Goal: Task Accomplishment & Management: Use online tool/utility

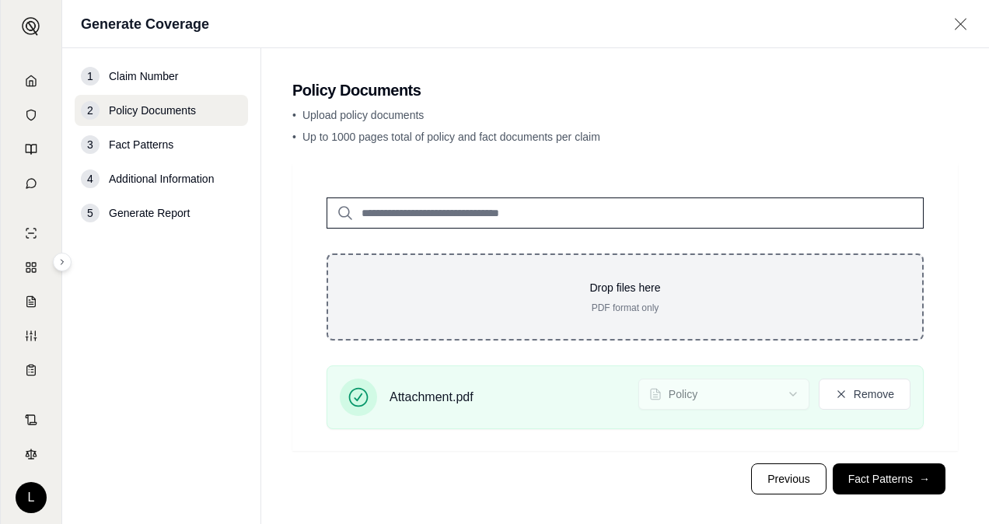
click at [759, 327] on div "Drop files here PDF format only" at bounding box center [625, 296] width 597 height 87
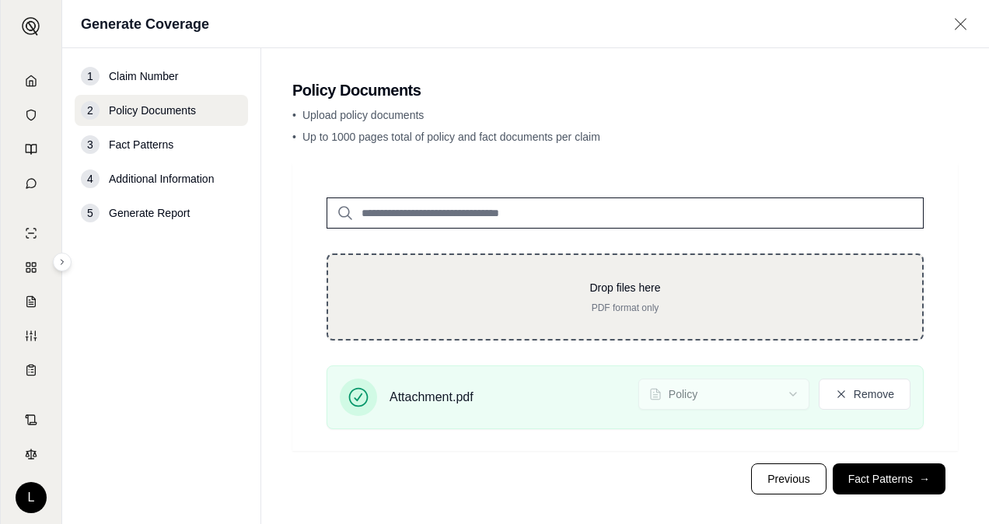
click at [756, 310] on p "PDF format only" at bounding box center [625, 308] width 544 height 12
type input "**********"
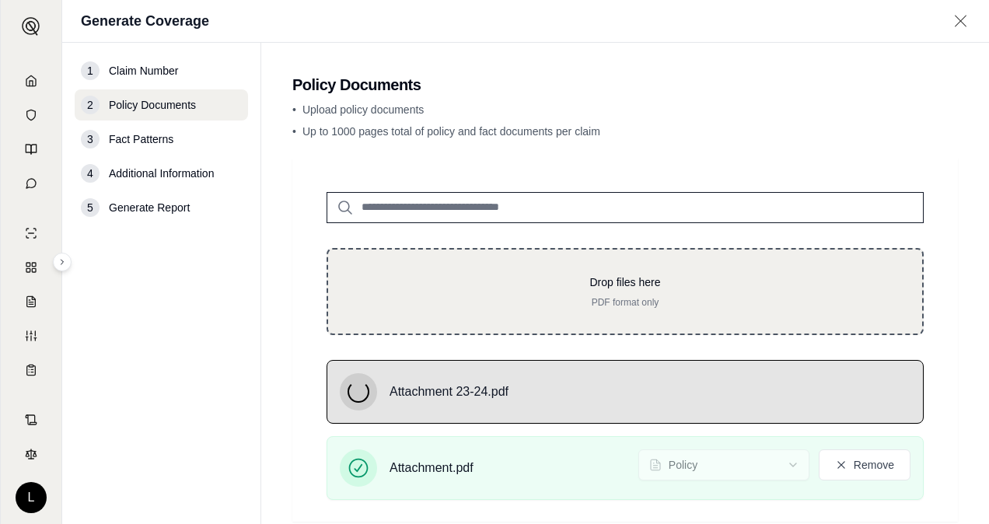
scroll to position [83, 0]
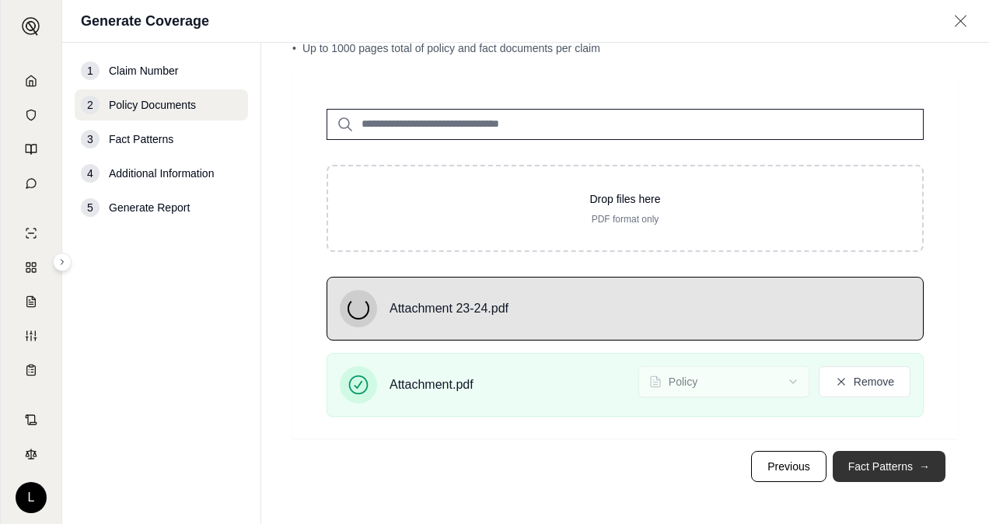
click at [848, 453] on button "Fact Patterns →" at bounding box center [889, 466] width 113 height 31
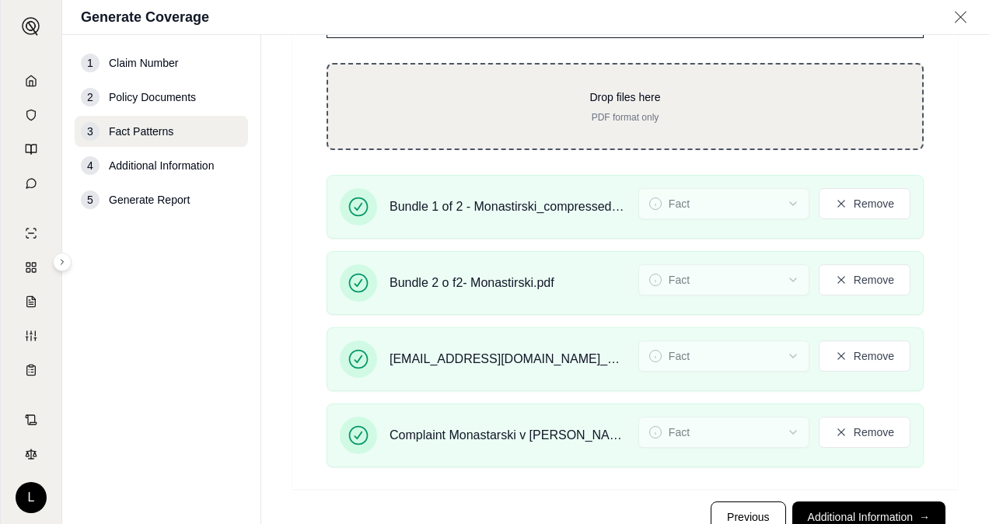
scroll to position [205, 0]
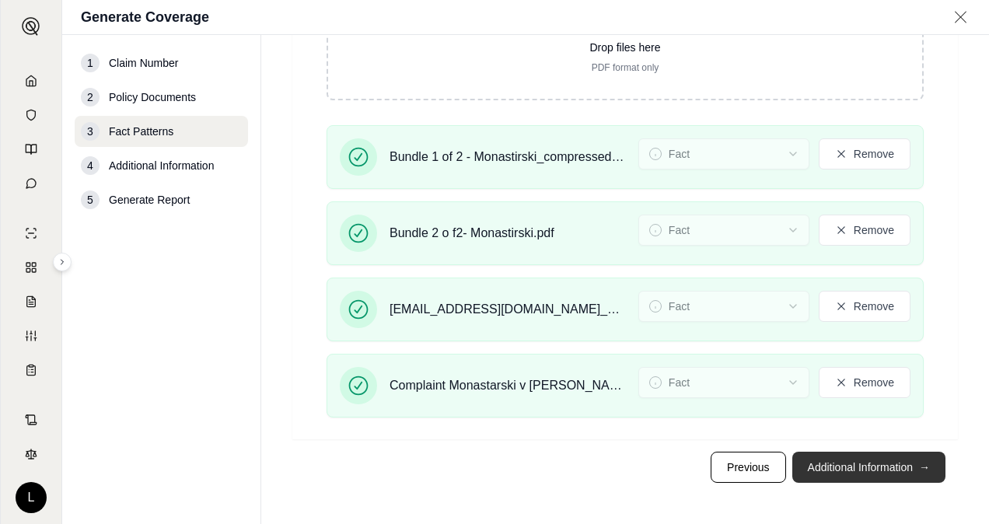
click at [900, 469] on button "Additional Information →" at bounding box center [868, 467] width 153 height 31
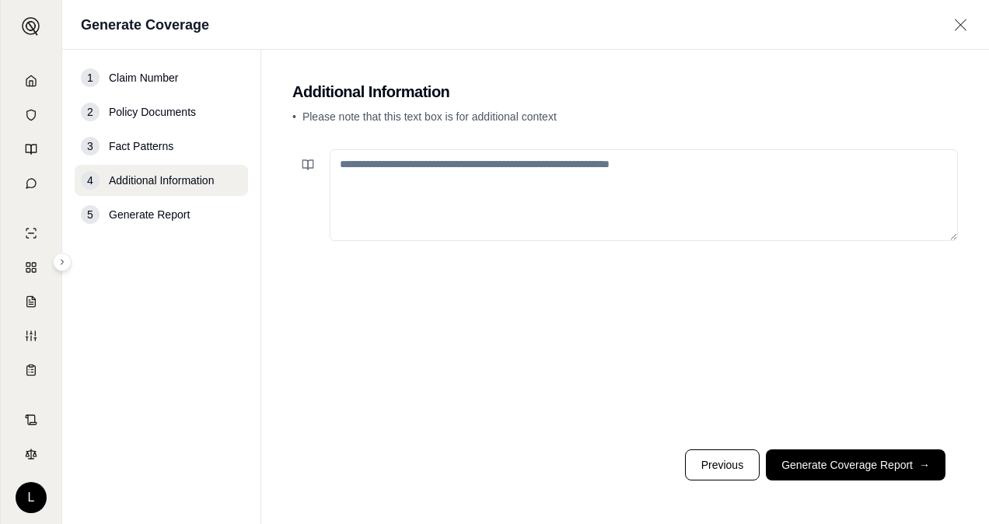
click at [606, 191] on textarea at bounding box center [644, 195] width 628 height 92
paste textarea "**********"
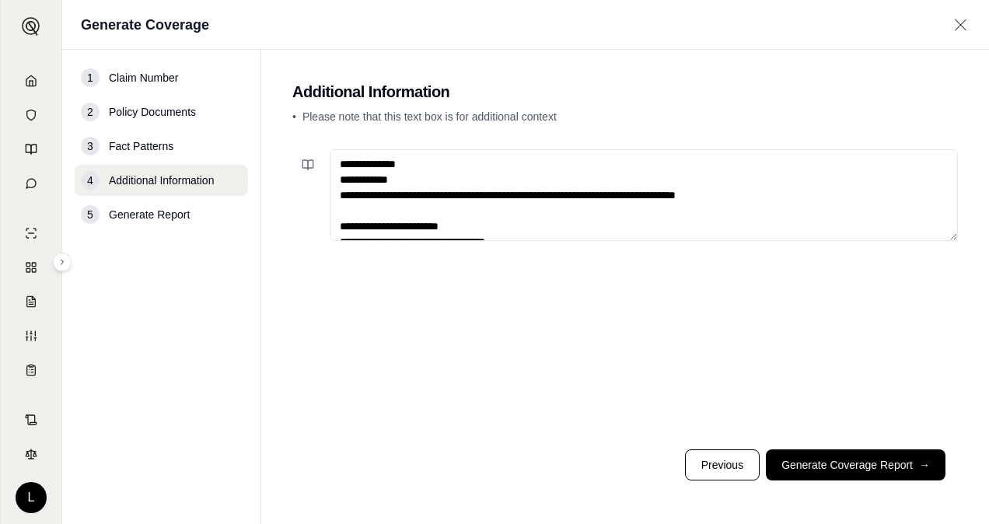
scroll to position [3568, 0]
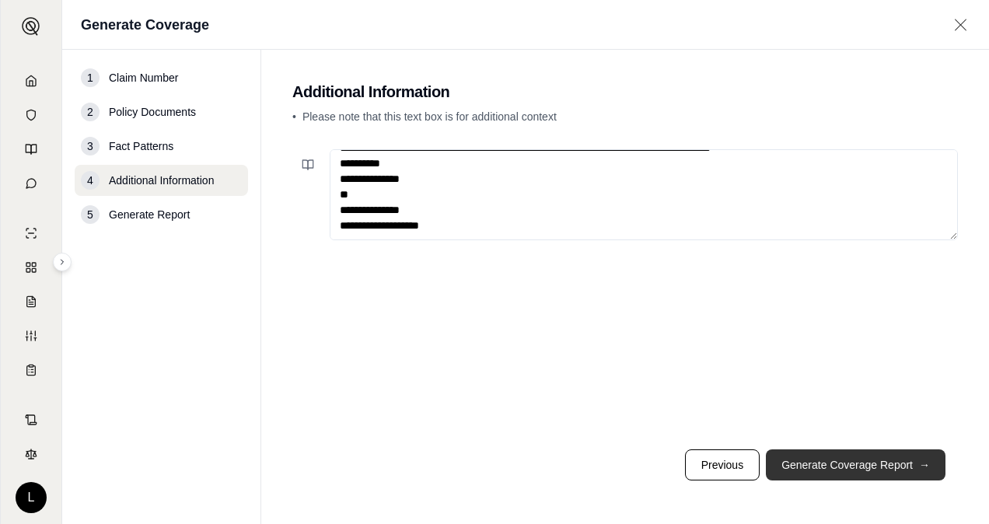
type textarea "**********"
click at [827, 462] on button "Generate Coverage Report →" at bounding box center [856, 464] width 180 height 31
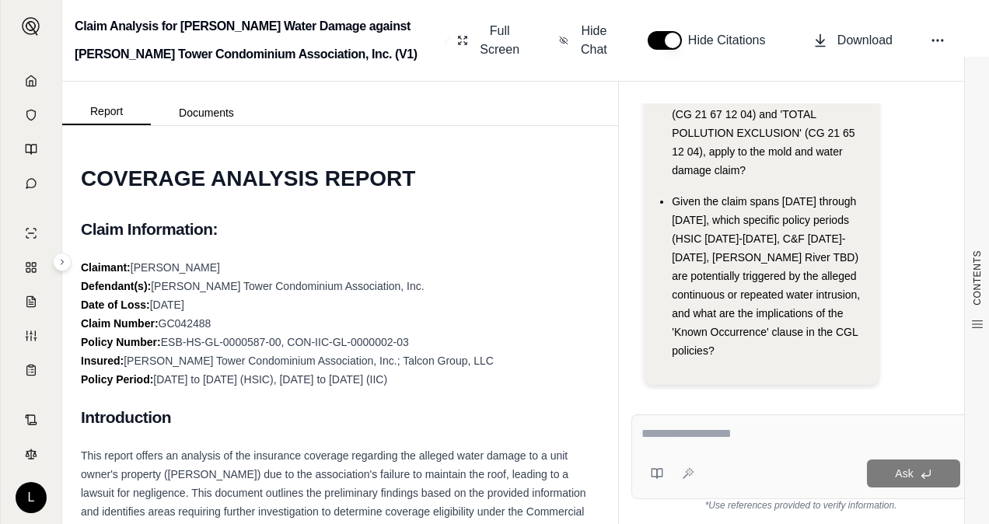
click at [166, 343] on span "ESB-HS-GL-0000587-00, CON-IIC-GL-0000002-03" at bounding box center [285, 342] width 248 height 12
click at [184, 326] on span "GC042488" at bounding box center [185, 323] width 53 height 12
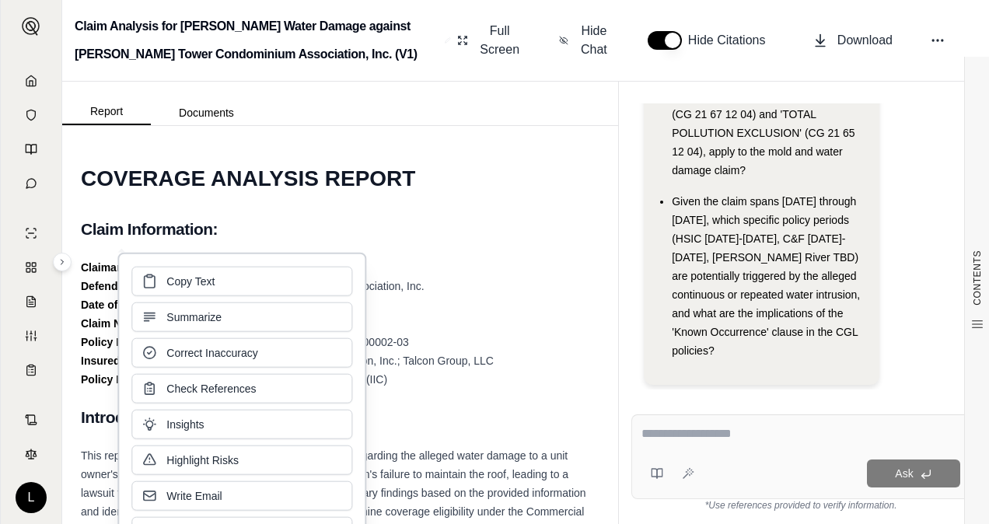
click at [458, 330] on div "Claimant: Rosa Monastirski Defendant(s): Parker Tower Condominium Association, …" at bounding box center [340, 323] width 519 height 131
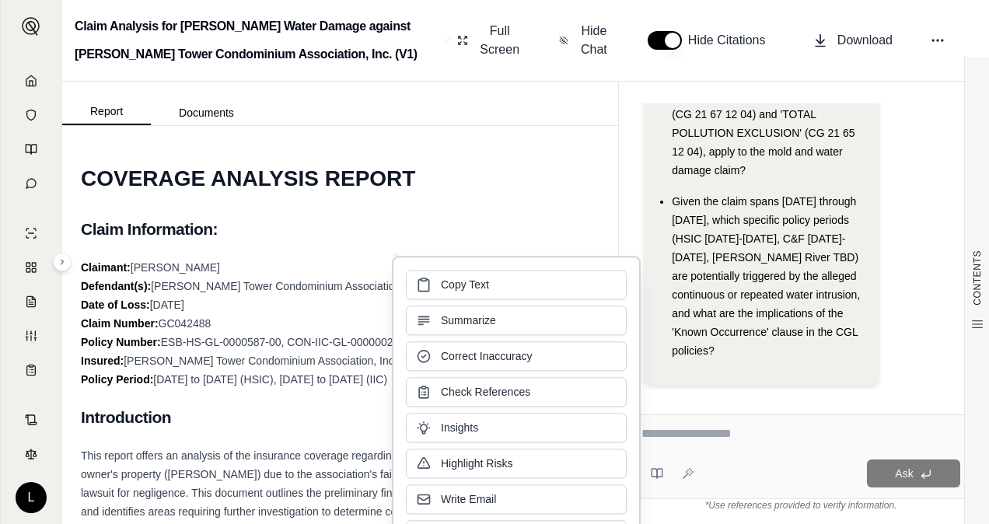
click at [227, 360] on span "Parker Tower Condominium Association, Inc.; Talcon Group, LLC" at bounding box center [309, 361] width 370 height 12
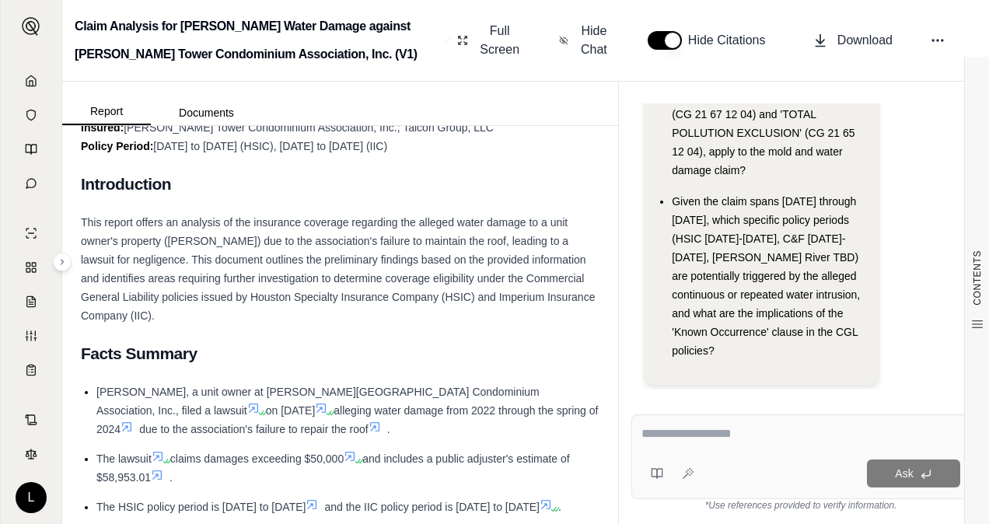
scroll to position [78, 0]
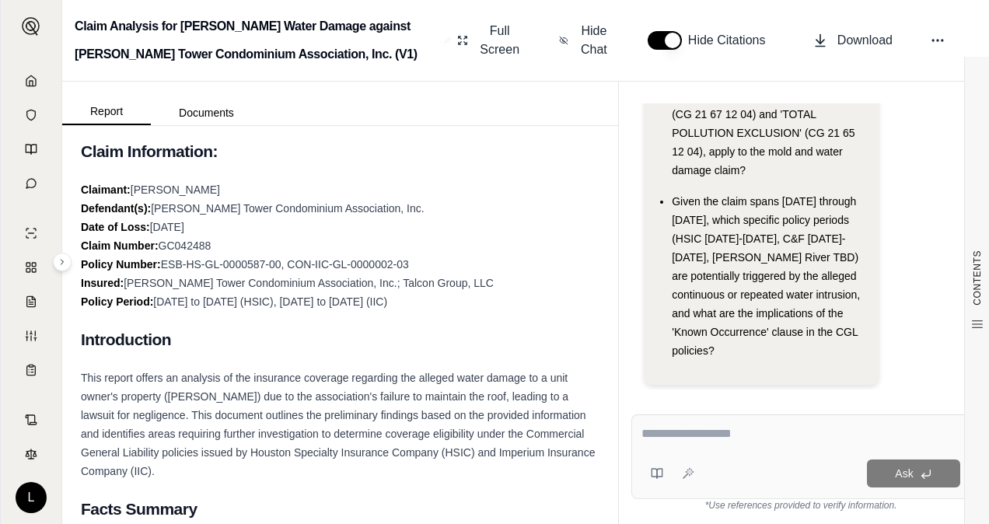
drag, startPoint x: 412, startPoint y: 263, endPoint x: 293, endPoint y: 267, distance: 119.1
click at [293, 267] on div "Claimant: Rosa Monastirski Defendant(s): Parker Tower Condominium Association, …" at bounding box center [340, 245] width 519 height 131
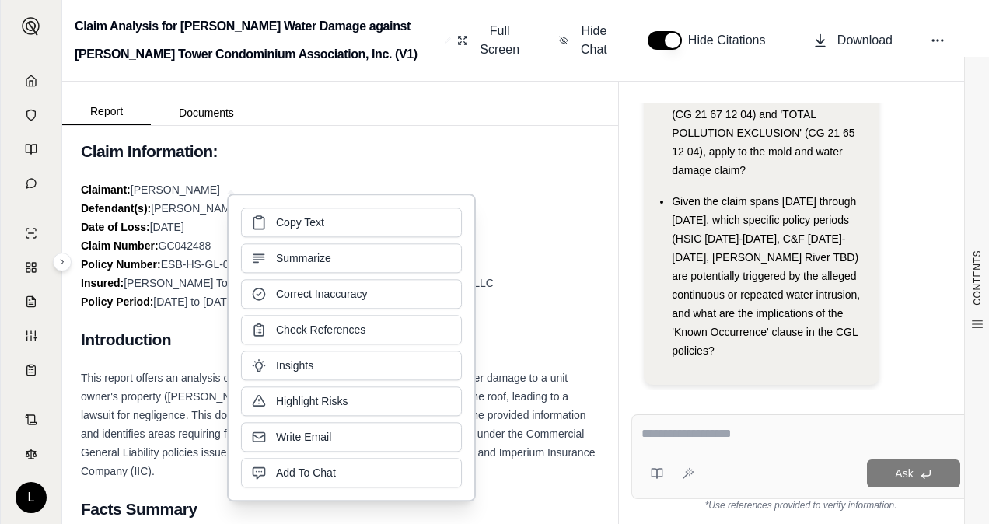
drag, startPoint x: 293, startPoint y: 267, endPoint x: 295, endPoint y: 229, distance: 38.9
click at [295, 229] on span "Copy Text" at bounding box center [300, 223] width 48 height 16
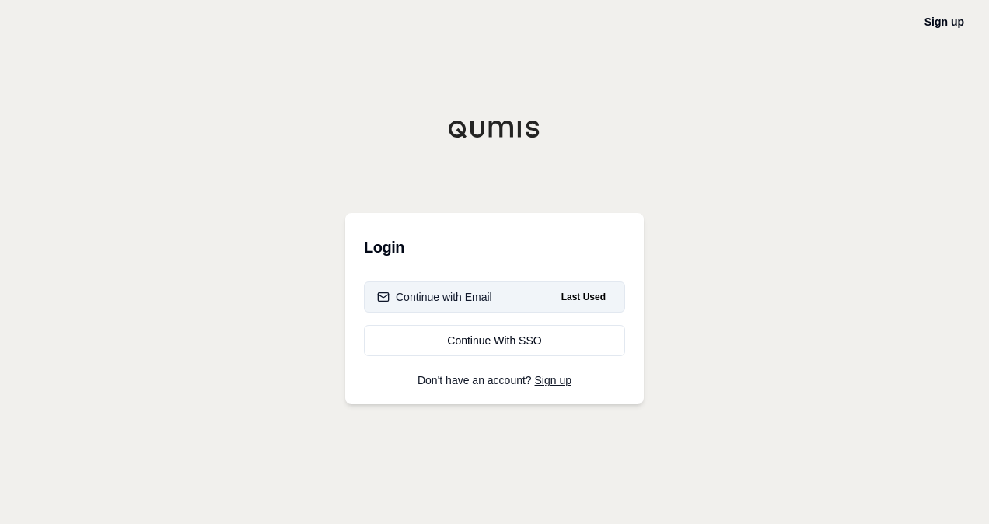
click at [512, 292] on button "Continue with Email Last Used" at bounding box center [494, 296] width 261 height 31
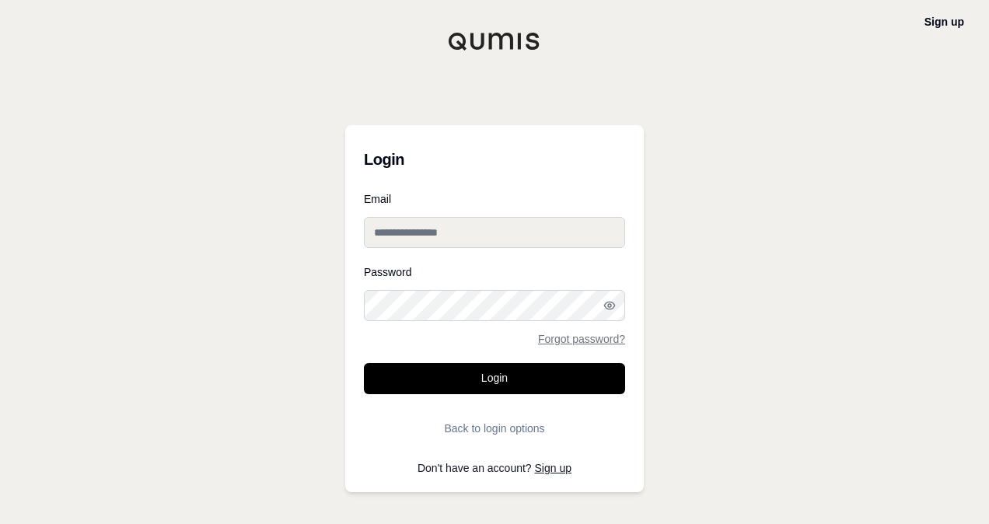
type input "**********"
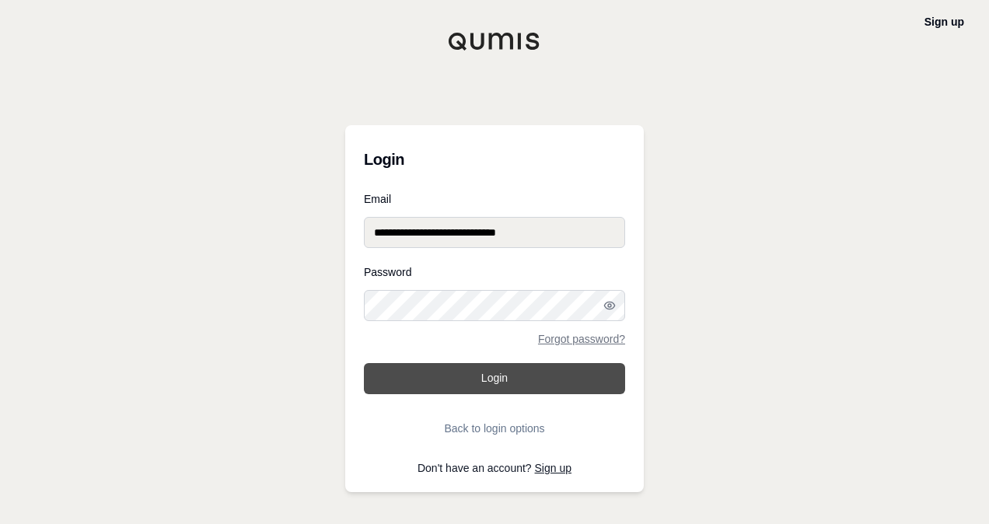
click at [571, 369] on button "Login" at bounding box center [494, 378] width 261 height 31
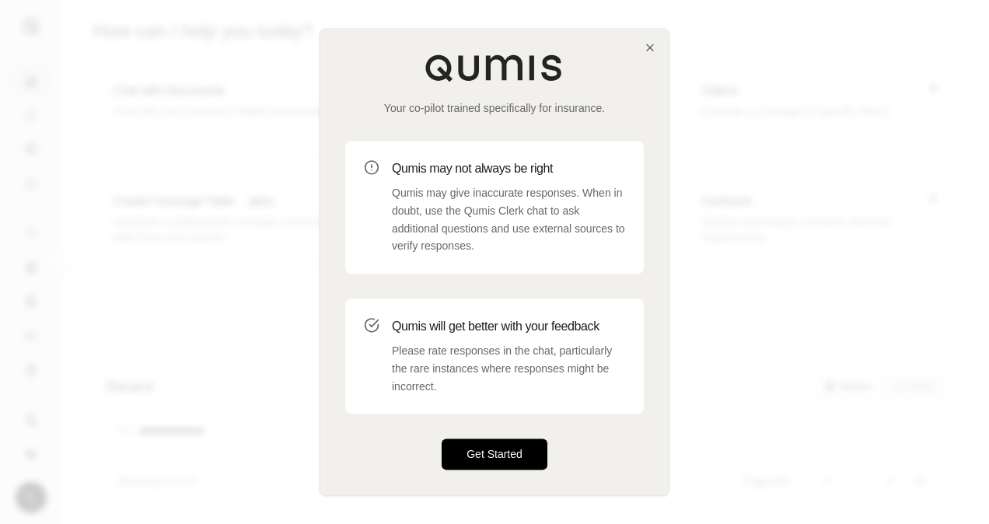
click at [516, 454] on button "Get Started" at bounding box center [495, 454] width 106 height 31
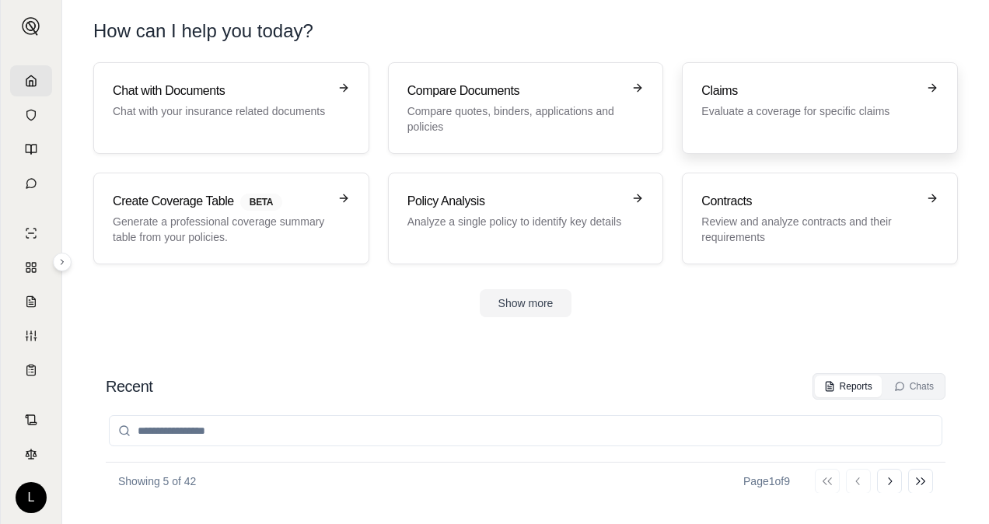
click at [745, 134] on link "Claims Evaluate a coverage for specific claims" at bounding box center [820, 108] width 276 height 92
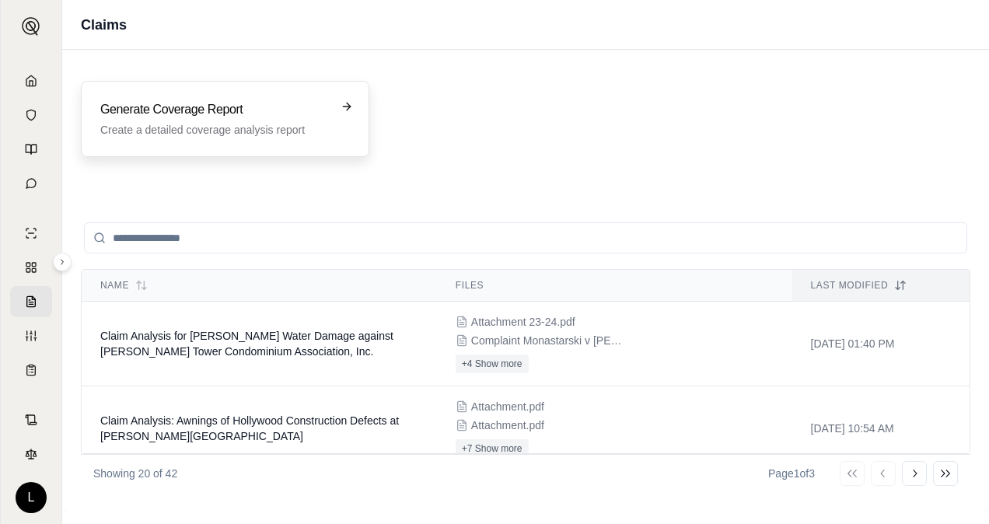
click at [269, 129] on p "Create a detailed coverage analysis report" at bounding box center [214, 130] width 228 height 16
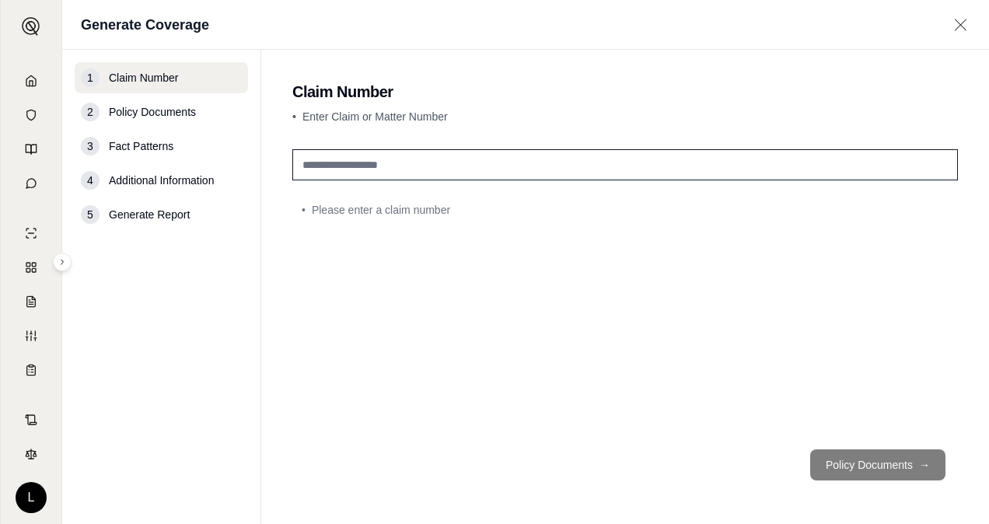
click at [414, 168] on input "text" at bounding box center [625, 164] width 666 height 31
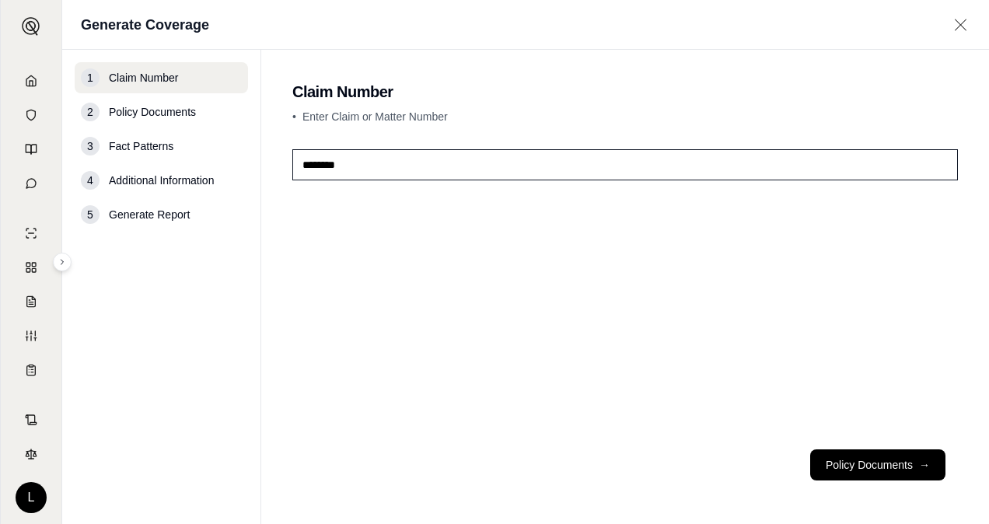
type input "********"
click at [893, 464] on button "Policy Documents →" at bounding box center [877, 464] width 135 height 31
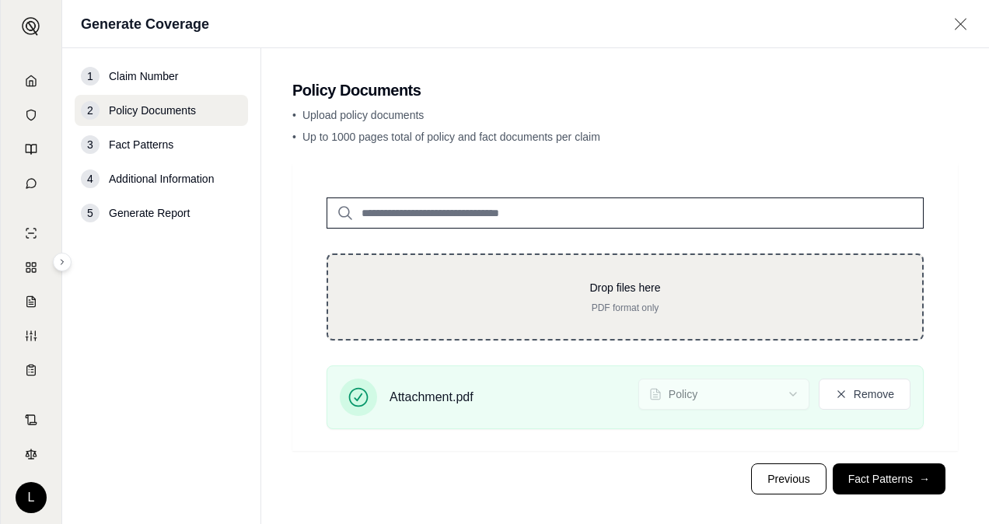
click at [736, 289] on p "Drop files here" at bounding box center [625, 288] width 544 height 16
type input "**********"
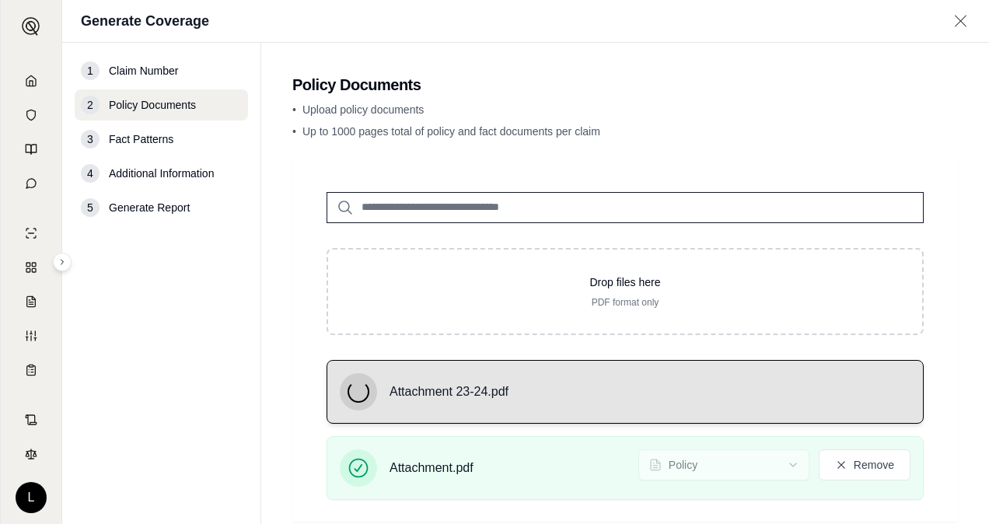
scroll to position [83, 0]
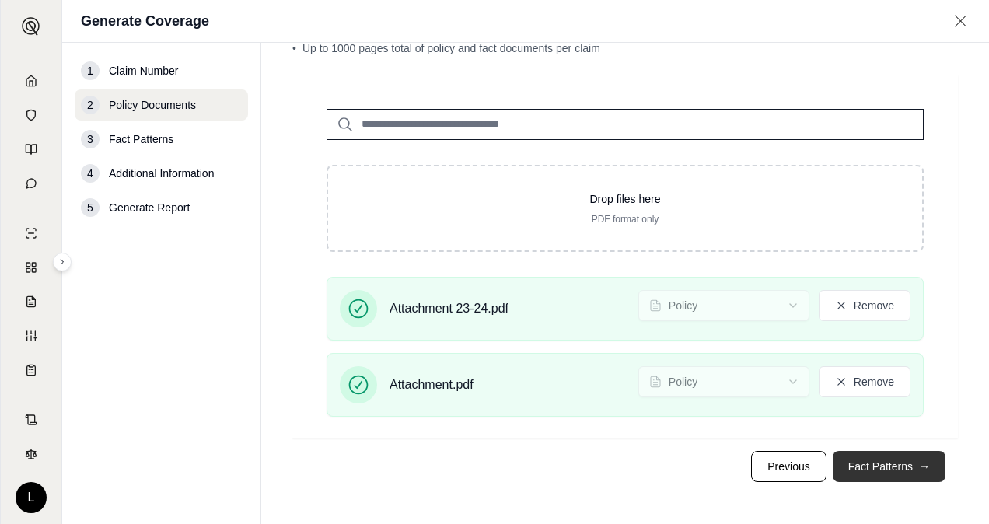
click at [863, 456] on button "Fact Patterns →" at bounding box center [889, 466] width 113 height 31
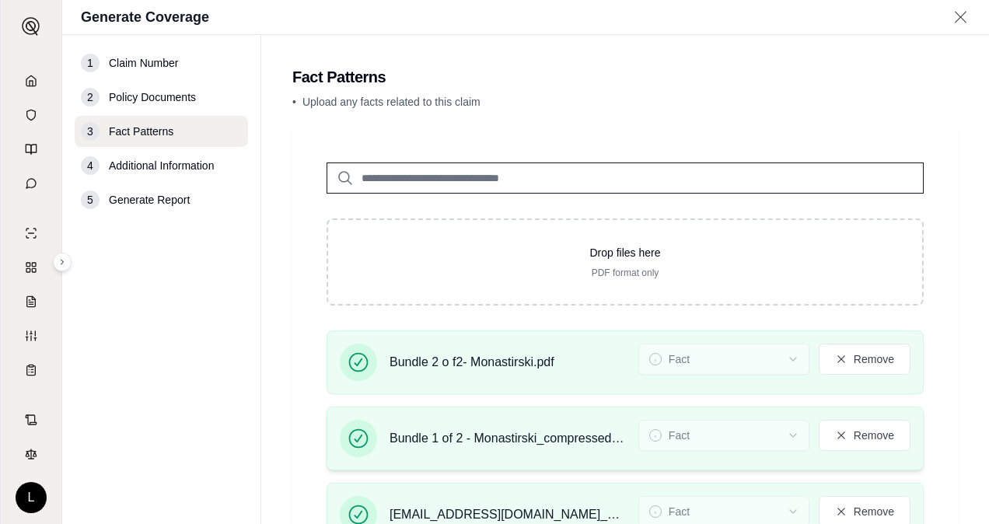
scroll to position [205, 0]
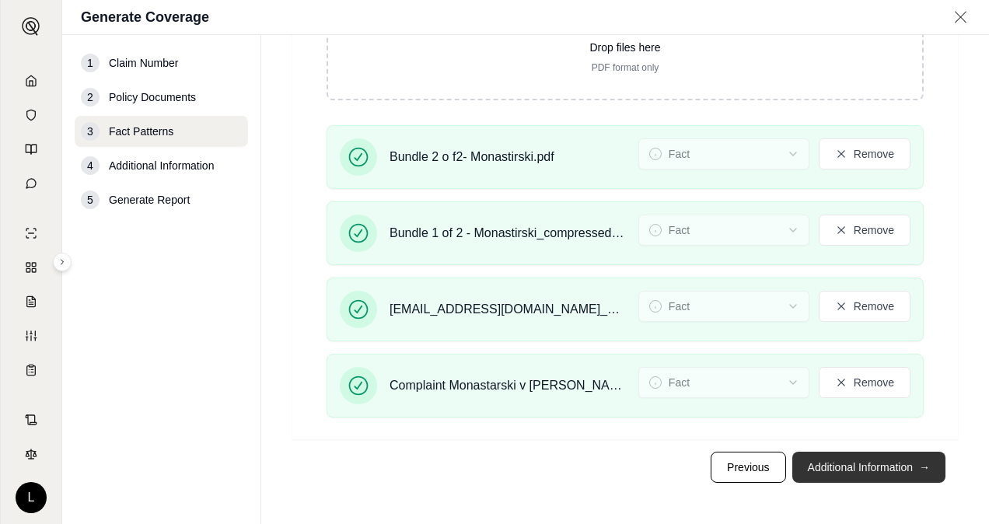
click at [865, 456] on button "Additional Information →" at bounding box center [868, 467] width 153 height 31
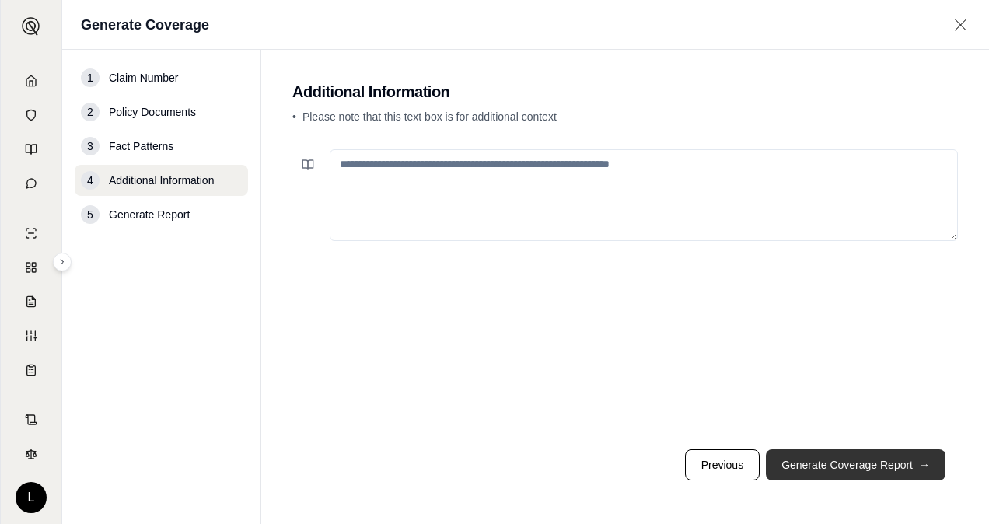
scroll to position [0, 0]
click at [524, 185] on textarea at bounding box center [644, 195] width 628 height 92
paste textarea "**********"
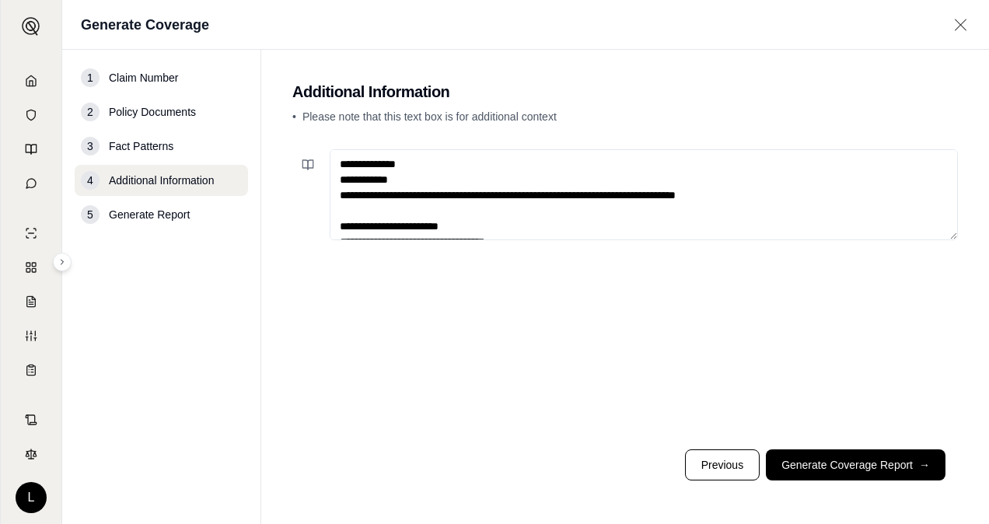
scroll to position [3833, 0]
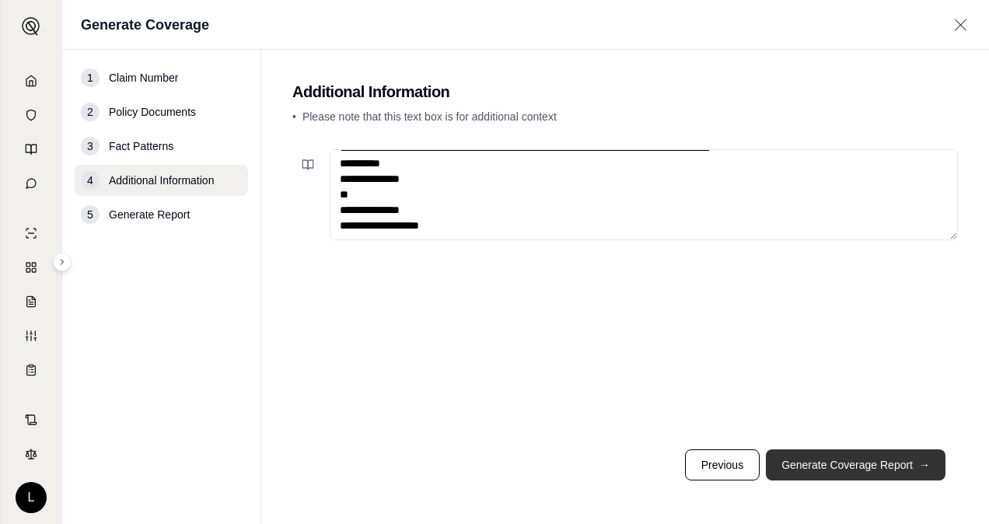
type textarea "**********"
click at [798, 464] on button "Generate Coverage Report →" at bounding box center [856, 464] width 180 height 31
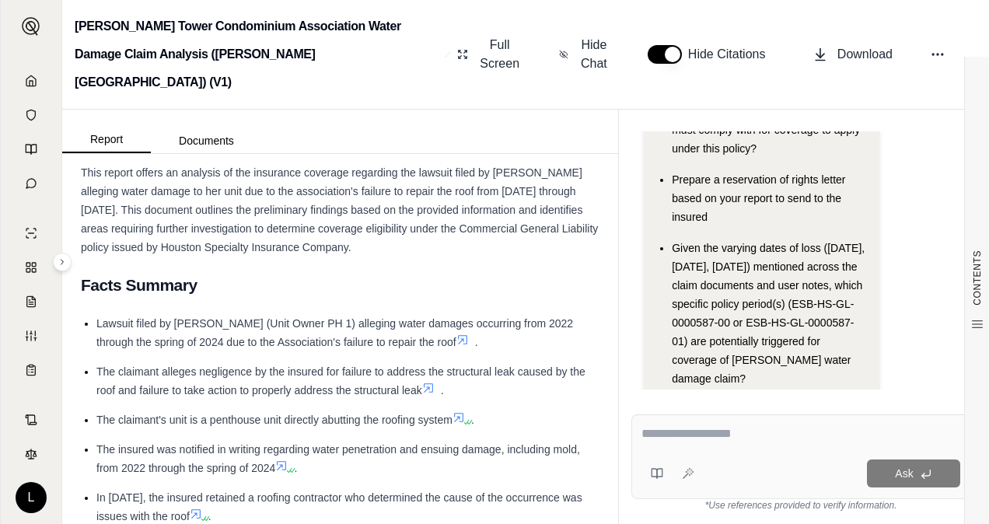
scroll to position [389, 0]
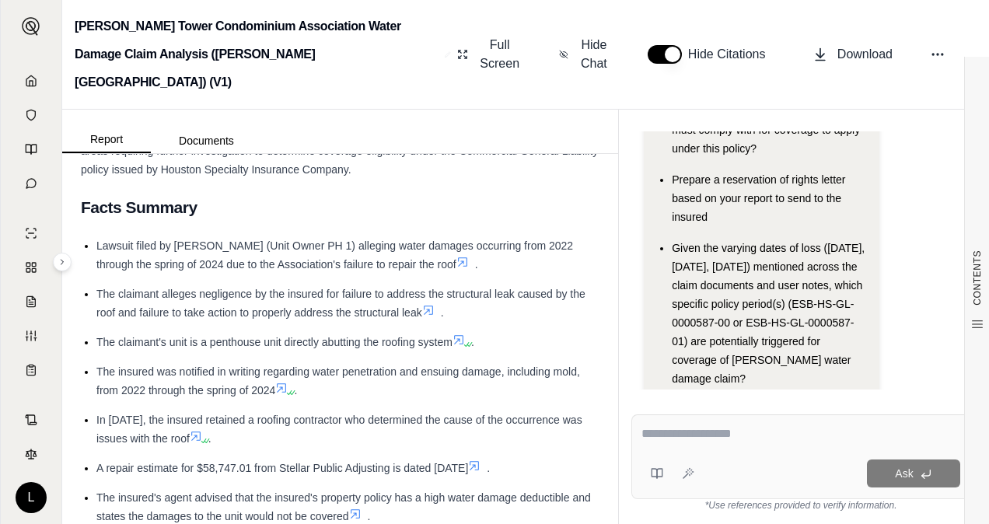
click at [509, 328] on ul "Lawsuit filed by [PERSON_NAME] (Unit Owner PH 1) alleging water damages occurri…" at bounding box center [340, 439] width 519 height 407
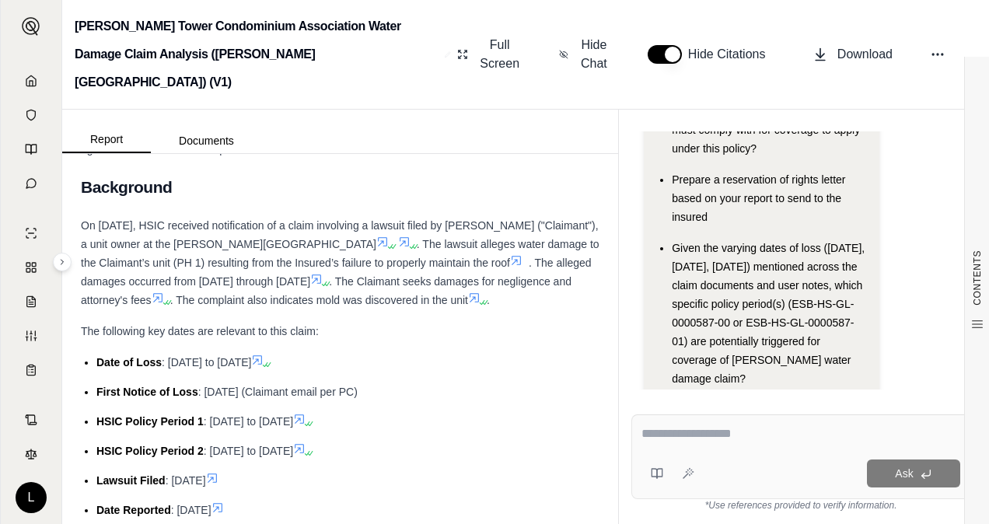
scroll to position [9216, 0]
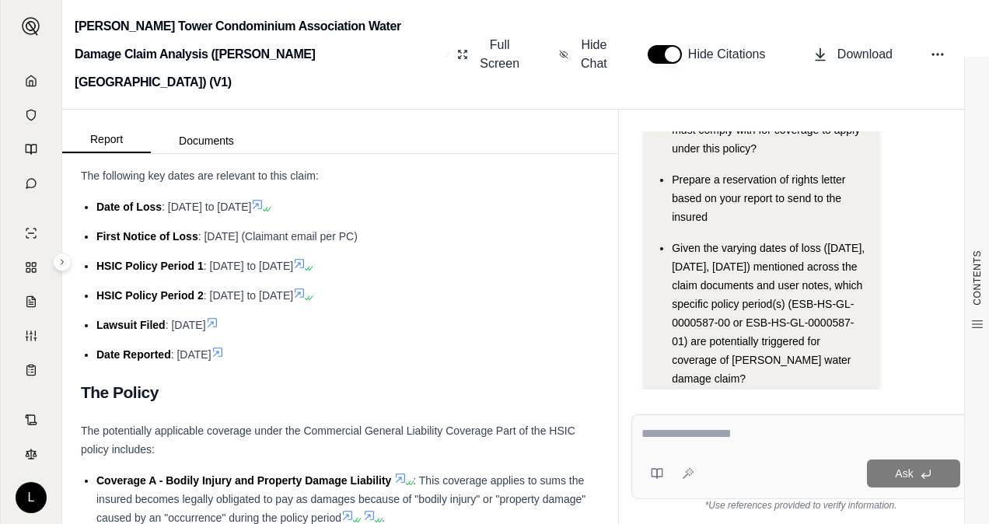
drag, startPoint x: 82, startPoint y: 228, endPoint x: 494, endPoint y: 306, distance: 419.5
click at [494, 154] on div "On [DATE], HSIC received notification of a claim involving a lawsuit filed by […" at bounding box center [340, 107] width 519 height 93
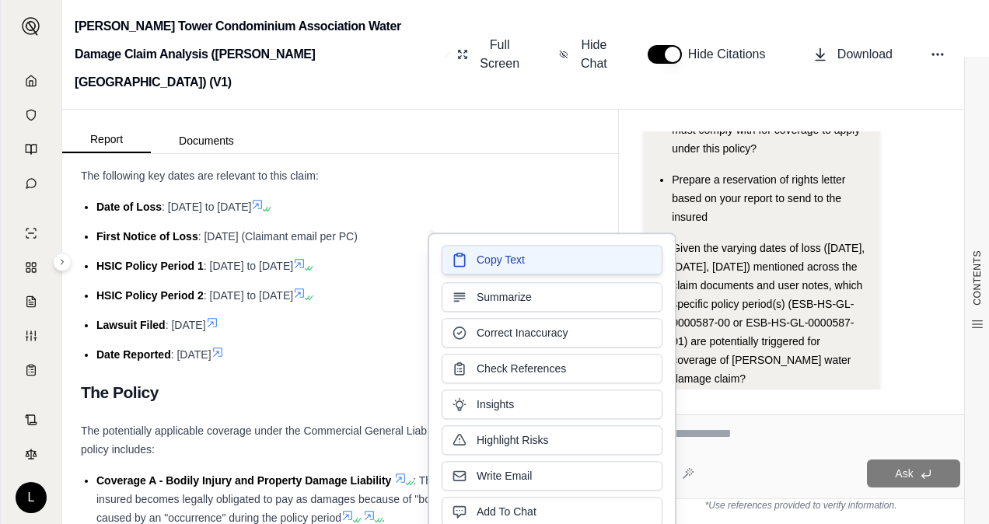
click at [496, 265] on span "Copy Text" at bounding box center [501, 260] width 48 height 16
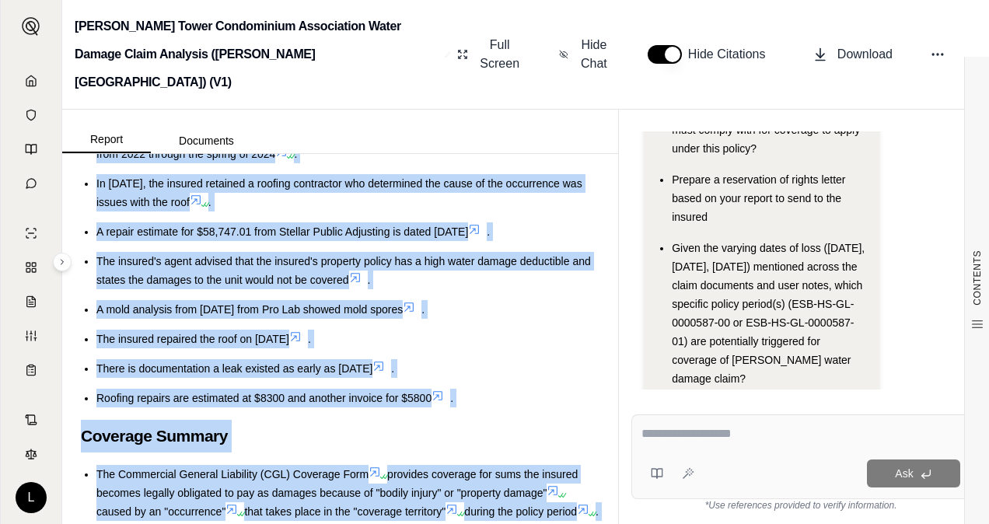
scroll to position [659, 0]
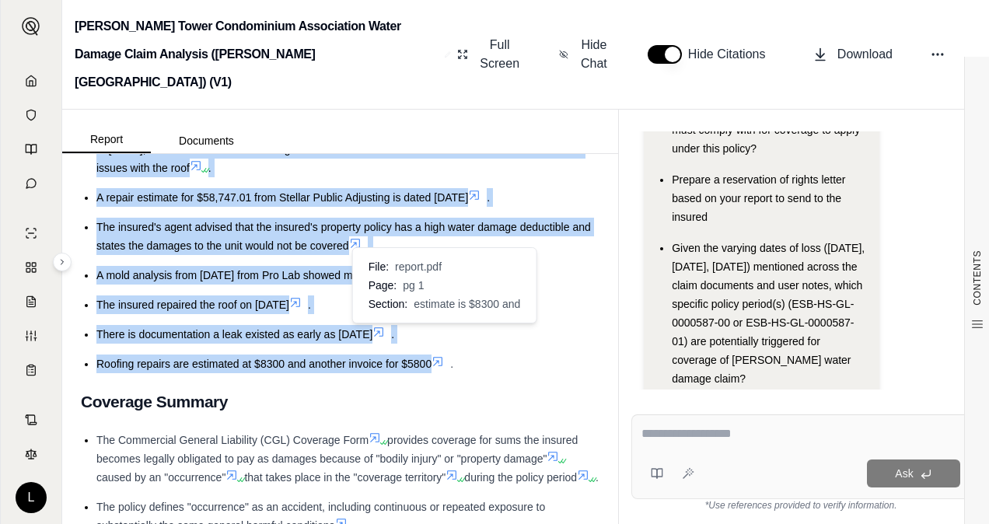
drag, startPoint x: 98, startPoint y: 237, endPoint x: 430, endPoint y: 336, distance: 346.4
click at [430, 336] on ul "Lawsuit filed by [PERSON_NAME] (Unit Owner PH 1) alleging water damages occurri…" at bounding box center [340, 169] width 519 height 407
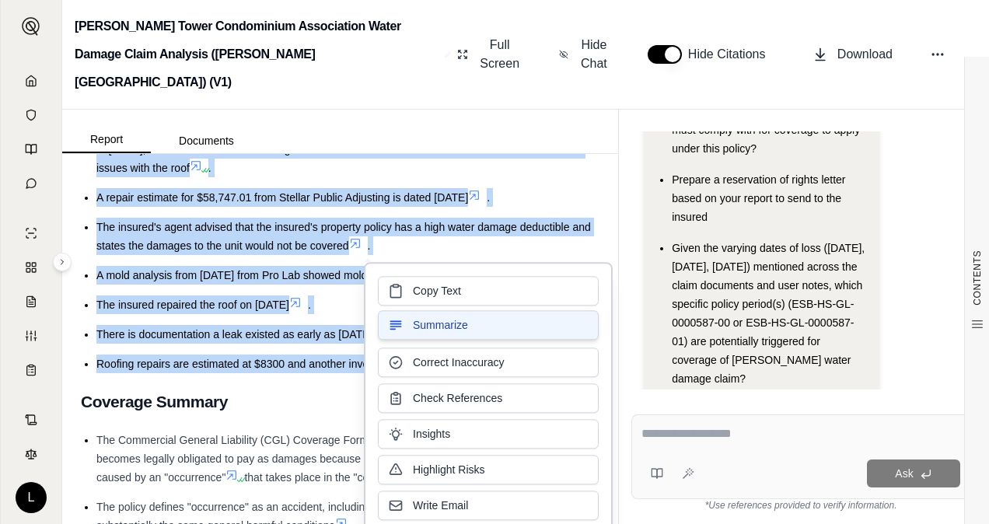
copy ul "Lawsuit filed by [PERSON_NAME] (Unit Owner PH 1) alleging water damages occurri…"
